Goal: Book appointment/travel/reservation

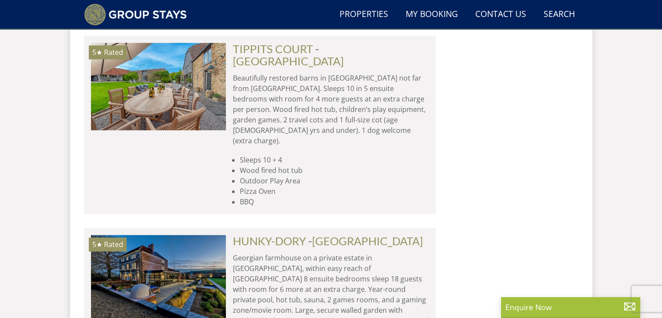
scroll to position [1089, 0]
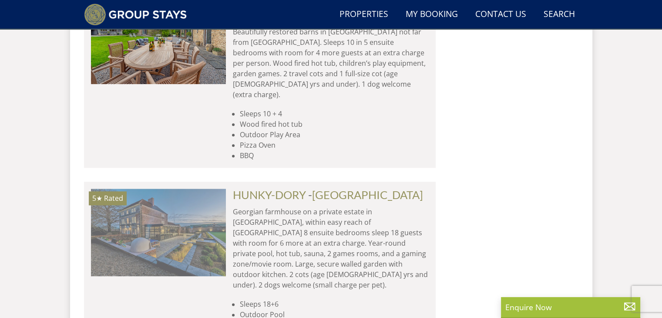
click at [139, 189] on img at bounding box center [158, 232] width 135 height 87
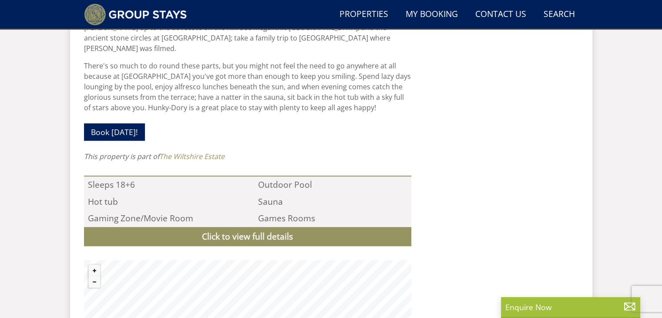
scroll to position [807, 0]
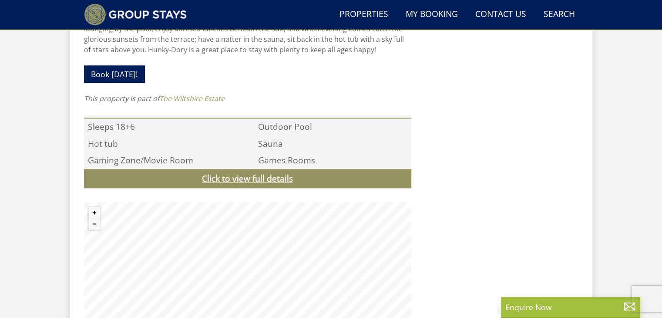
click at [261, 169] on link "Click to view full details" at bounding box center [248, 179] width 328 height 20
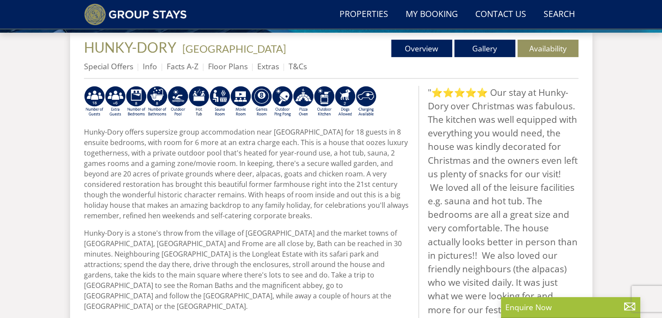
scroll to position [314, 0]
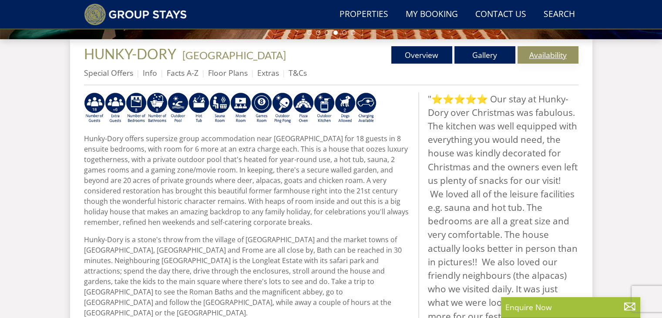
click at [557, 54] on link "Availability" at bounding box center [548, 54] width 61 height 17
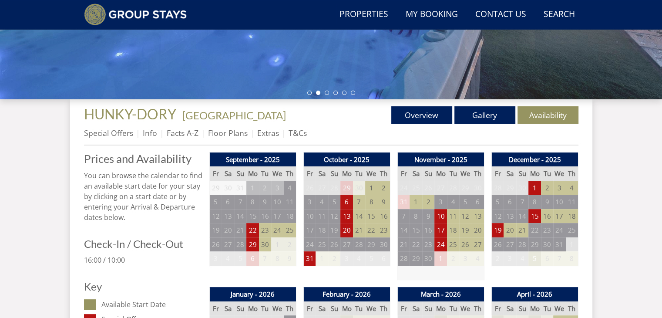
scroll to position [255, 0]
